Goal: Navigation & Orientation: Find specific page/section

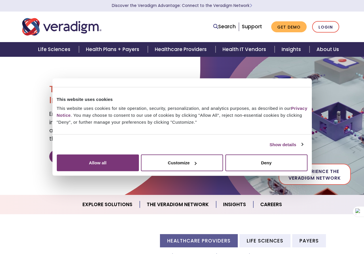
scroll to position [78, 0]
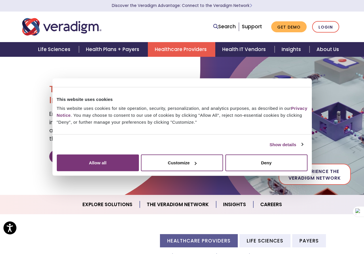
click at [190, 50] on link "Healthcare Providers" at bounding box center [181, 49] width 67 height 15
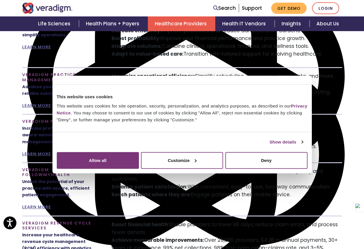
scroll to position [403, 0]
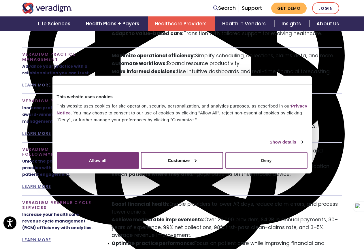
click at [307, 168] on button "Deny" at bounding box center [266, 160] width 82 height 17
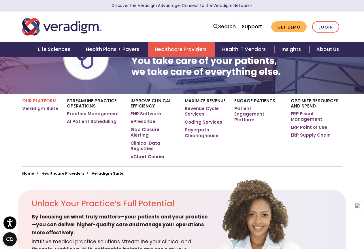
scroll to position [0, 0]
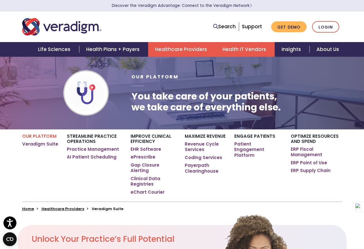
click at [232, 44] on link "Health IT Vendors" at bounding box center [244, 49] width 59 height 15
